Goal: Register for event/course

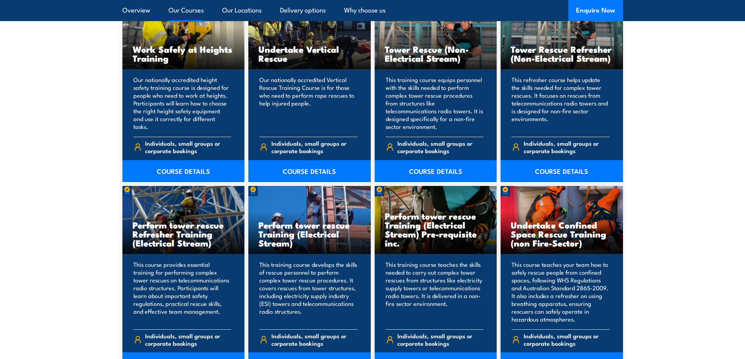
scroll to position [547, 0]
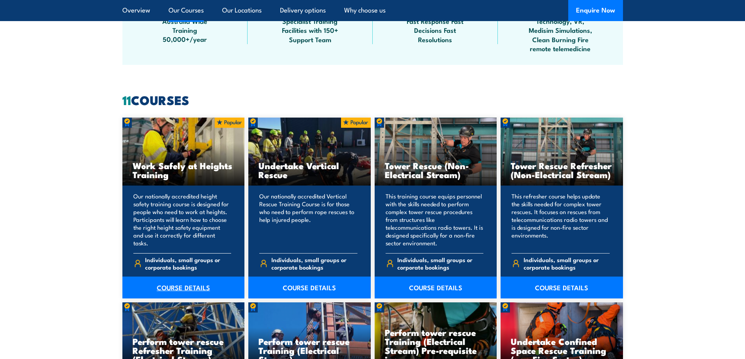
click at [178, 284] on link "COURSE DETAILS" at bounding box center [183, 288] width 122 height 22
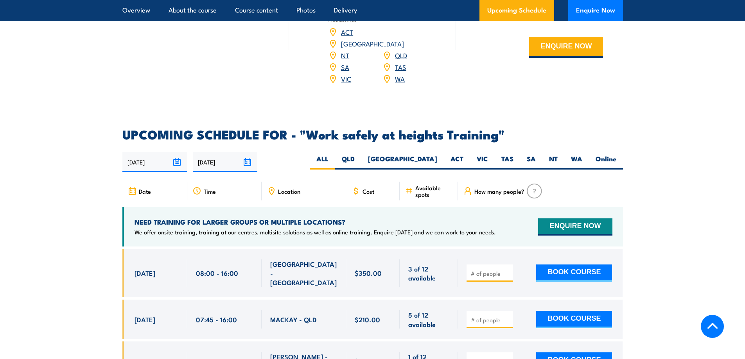
scroll to position [1134, 0]
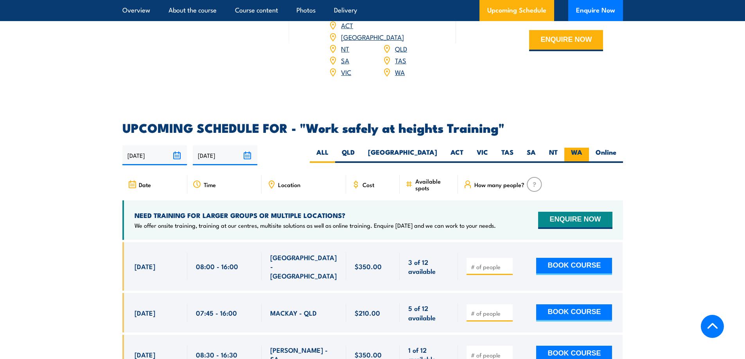
click at [576, 148] on label "WA" at bounding box center [576, 155] width 25 height 15
click at [582, 148] on input "WA" at bounding box center [584, 150] width 5 height 5
radio input "true"
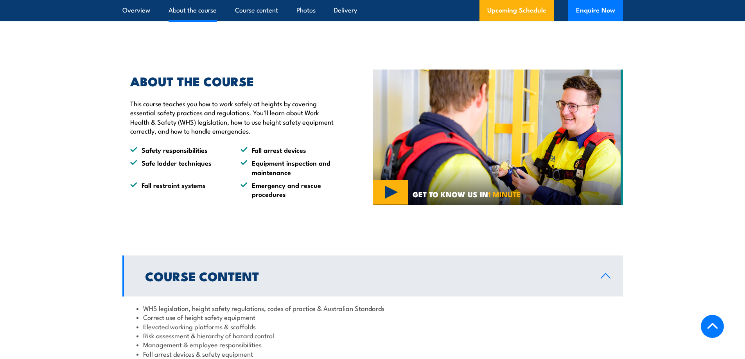
scroll to position [384, 0]
